Goal: Ask a question

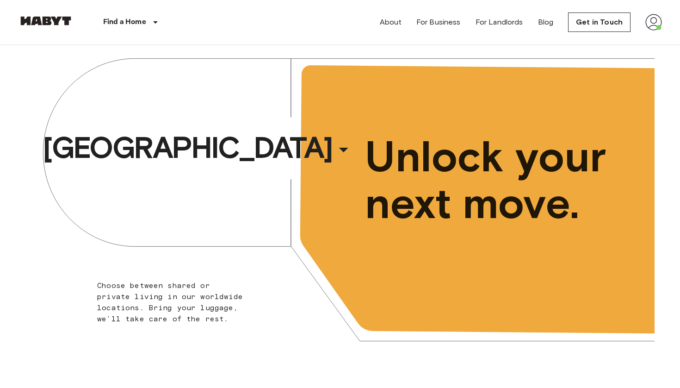
click at [655, 23] on img at bounding box center [653, 22] width 17 height 17
click at [605, 37] on li "Profile" at bounding box center [626, 39] width 93 height 17
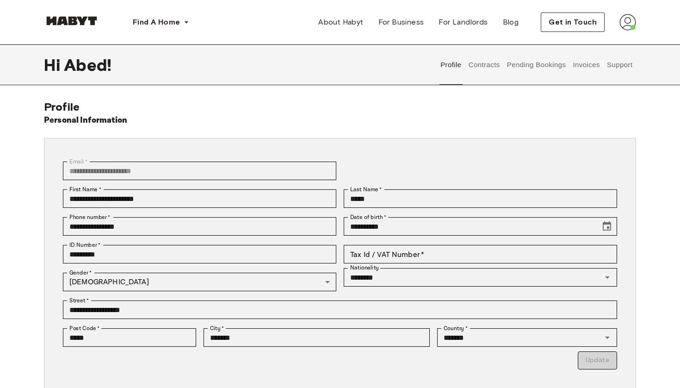
click at [608, 65] on button "Support" at bounding box center [619, 64] width 28 height 41
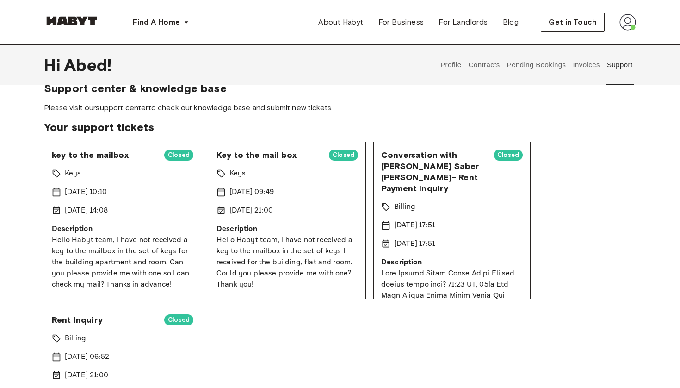
scroll to position [23, 0]
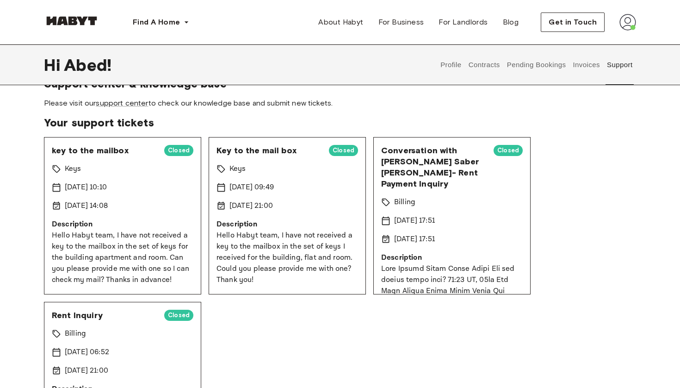
click at [141, 216] on div "key to the mailbox Closed Keys [DATE] 10:10 [DATE] 14:08 Description Hello Haby…" at bounding box center [122, 215] width 157 height 157
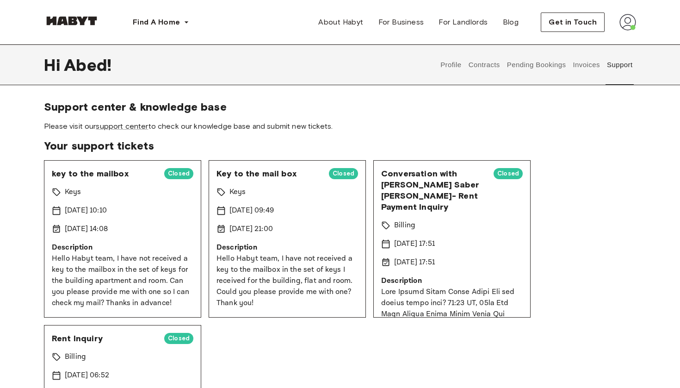
scroll to position [0, 0]
click at [179, 169] on span "Closed" at bounding box center [178, 173] width 29 height 9
click at [107, 173] on span "key to the mailbox" at bounding box center [104, 173] width 105 height 11
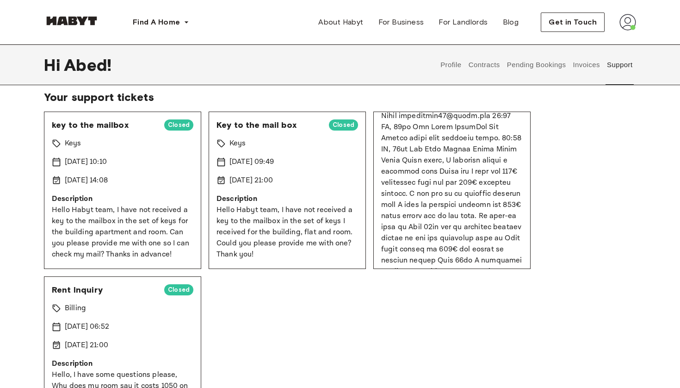
scroll to position [39, 0]
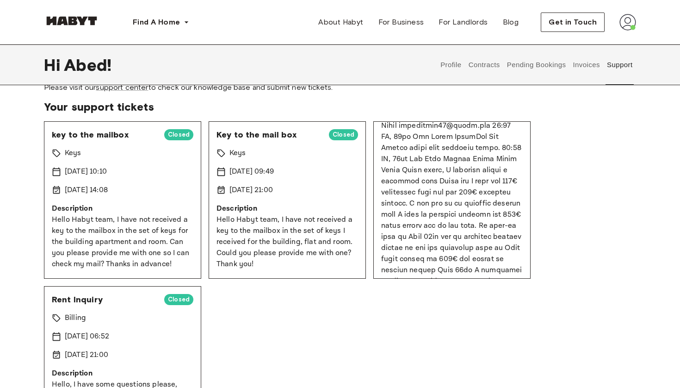
click at [104, 135] on span "key to the mailbox" at bounding box center [104, 134] width 105 height 11
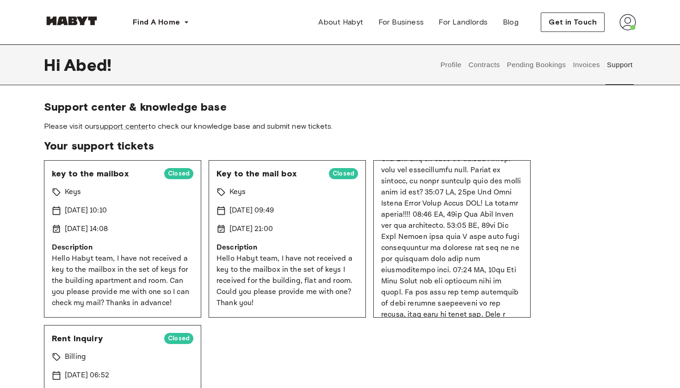
scroll to position [1253, 0]
click at [175, 173] on span "Closed" at bounding box center [178, 173] width 29 height 9
click at [142, 146] on span "Your support tickets" at bounding box center [340, 146] width 592 height 14
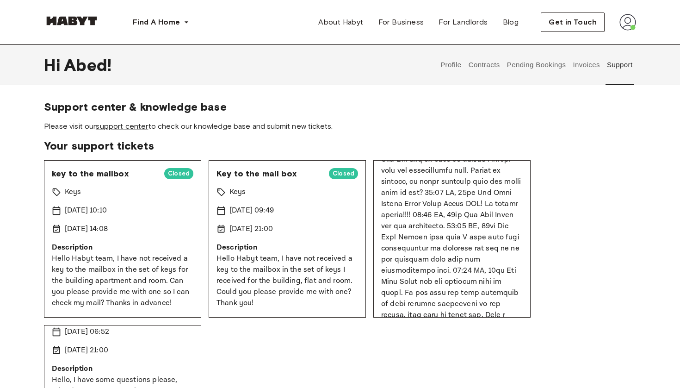
scroll to position [0, 0]
click at [342, 173] on span "Closed" at bounding box center [343, 173] width 29 height 9
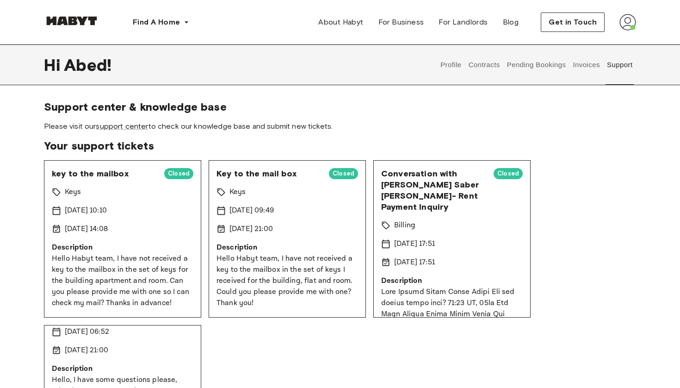
click at [418, 205] on span "Conversation with [PERSON_NAME] Saber [PERSON_NAME]- Rent Payment Inquiry" at bounding box center [433, 190] width 105 height 44
click at [262, 171] on span "Key to the mail box" at bounding box center [268, 173] width 105 height 11
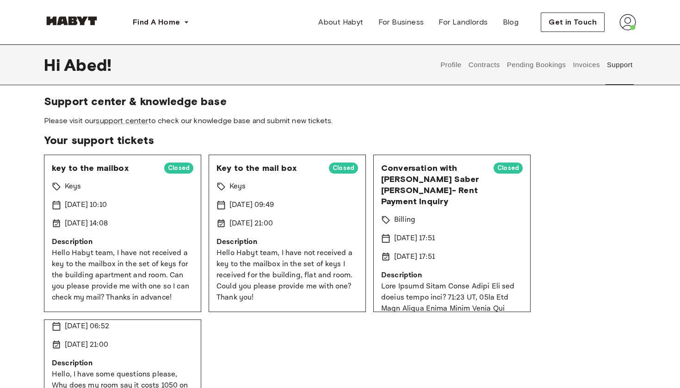
scroll to position [6, 0]
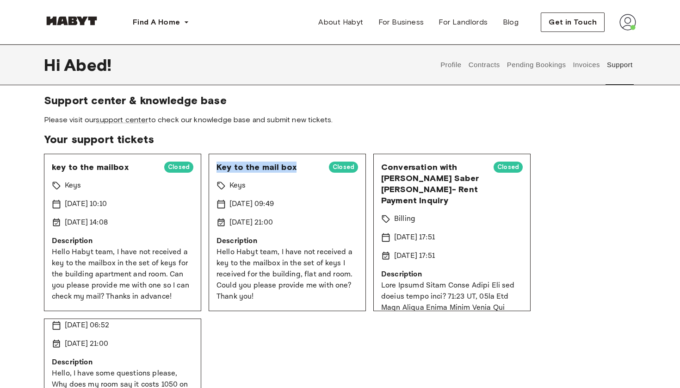
drag, startPoint x: 216, startPoint y: 166, endPoint x: 302, endPoint y: 169, distance: 86.1
click at [302, 169] on div "Key to the mail box Closed Keys [DATE] 09:49 [DATE] 21:00 Description Hello Hab…" at bounding box center [287, 232] width 157 height 157
copy span "Key to the mail box"
